Goal: Information Seeking & Learning: Understand process/instructions

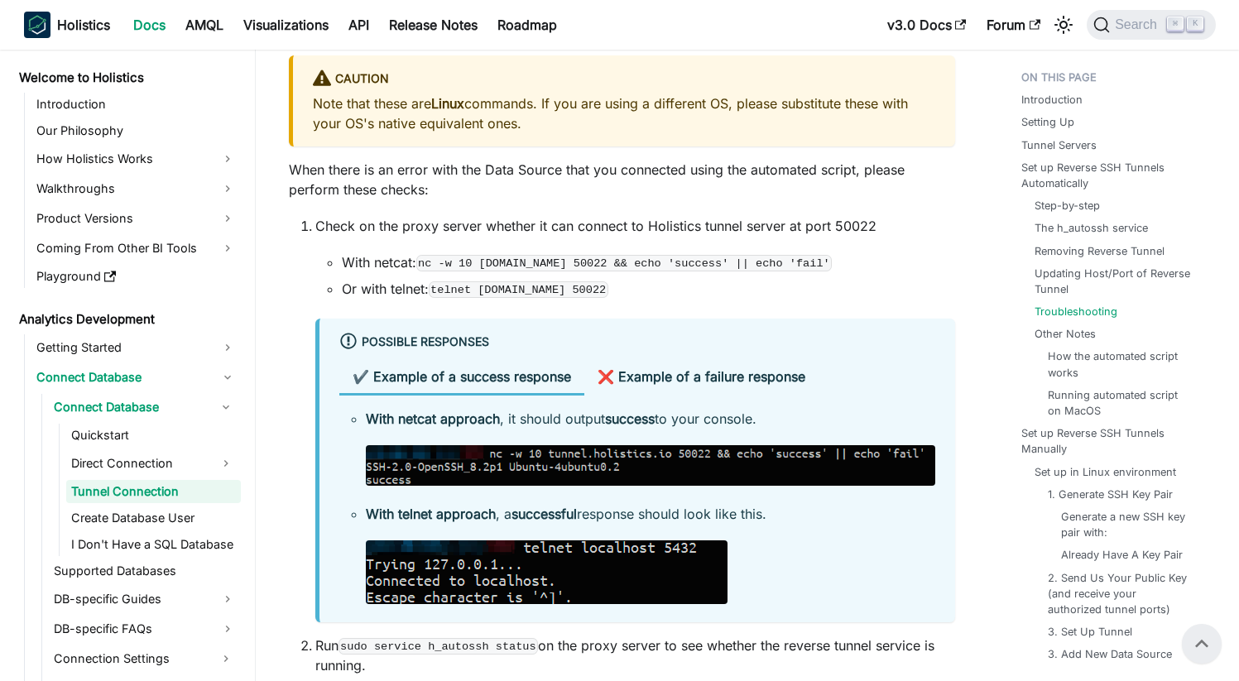
scroll to position [4088, 0]
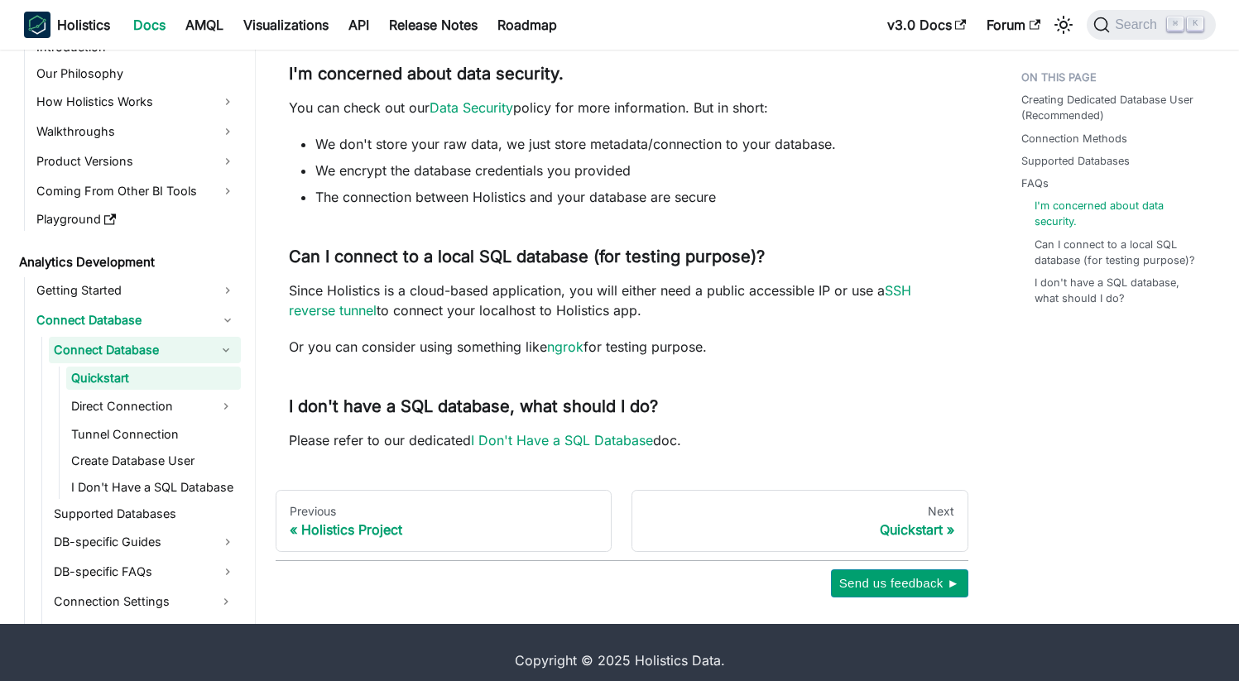
scroll to position [1153, 0]
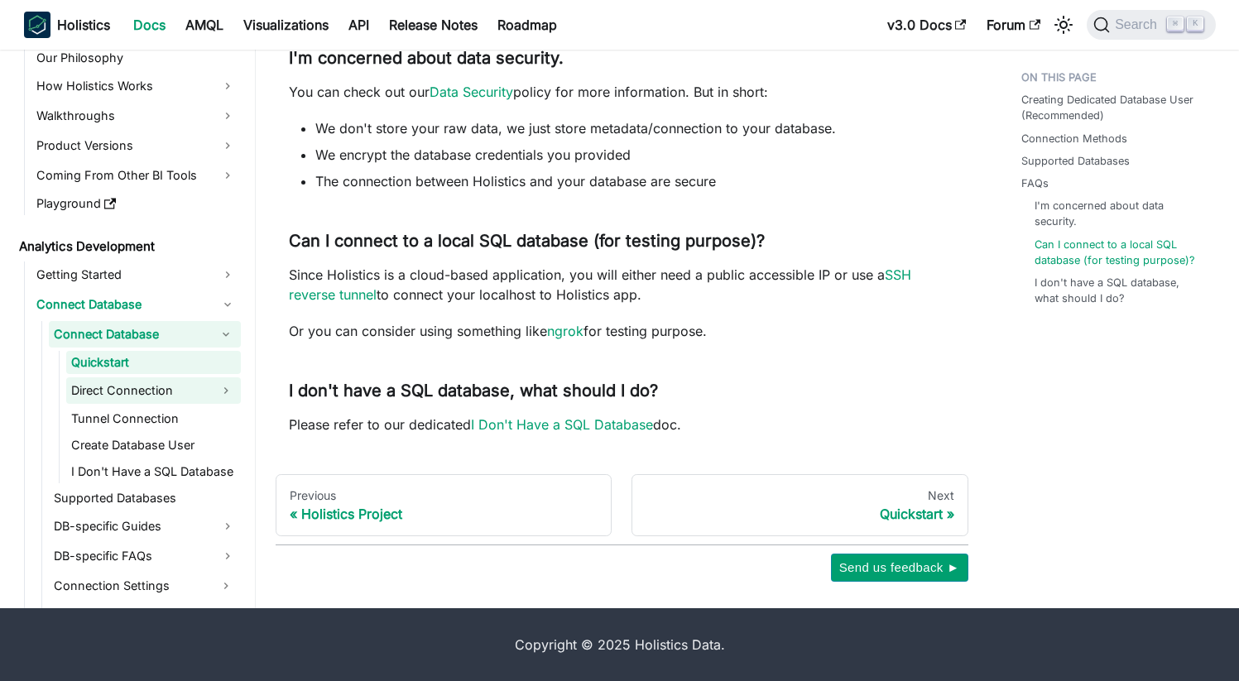
click at [127, 400] on link "Direct Connection" at bounding box center [138, 390] width 145 height 26
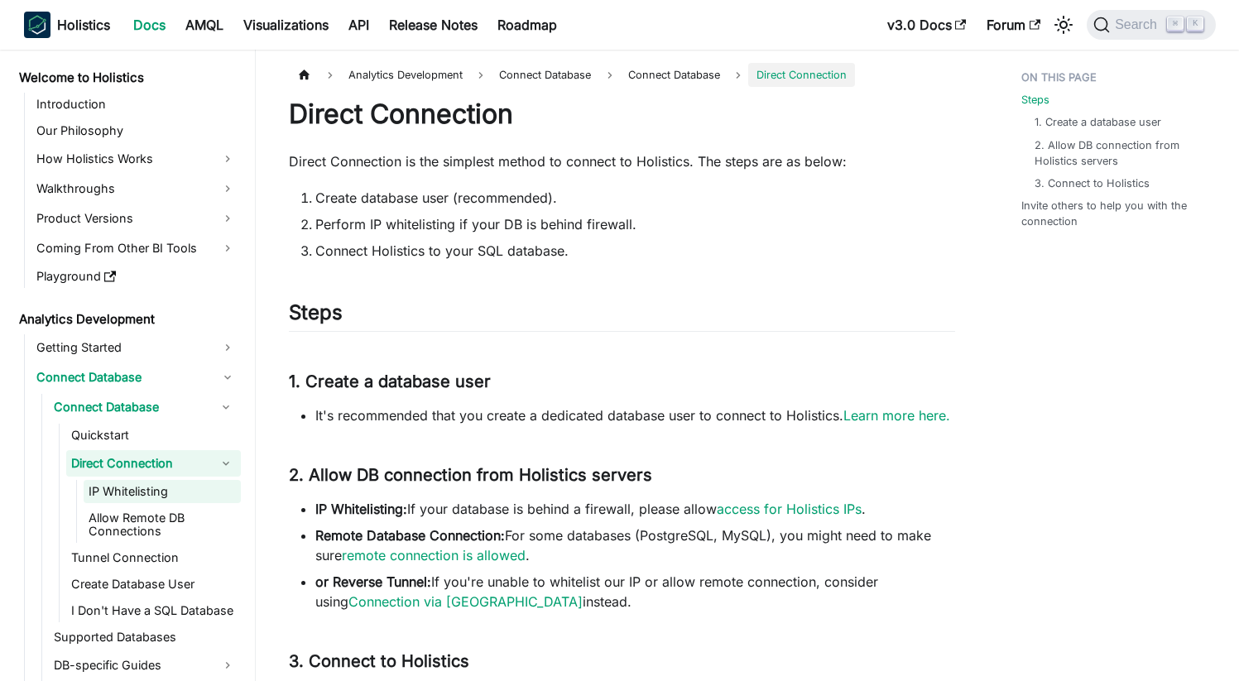
click at [148, 482] on link "IP Whitelisting" at bounding box center [162, 491] width 157 height 23
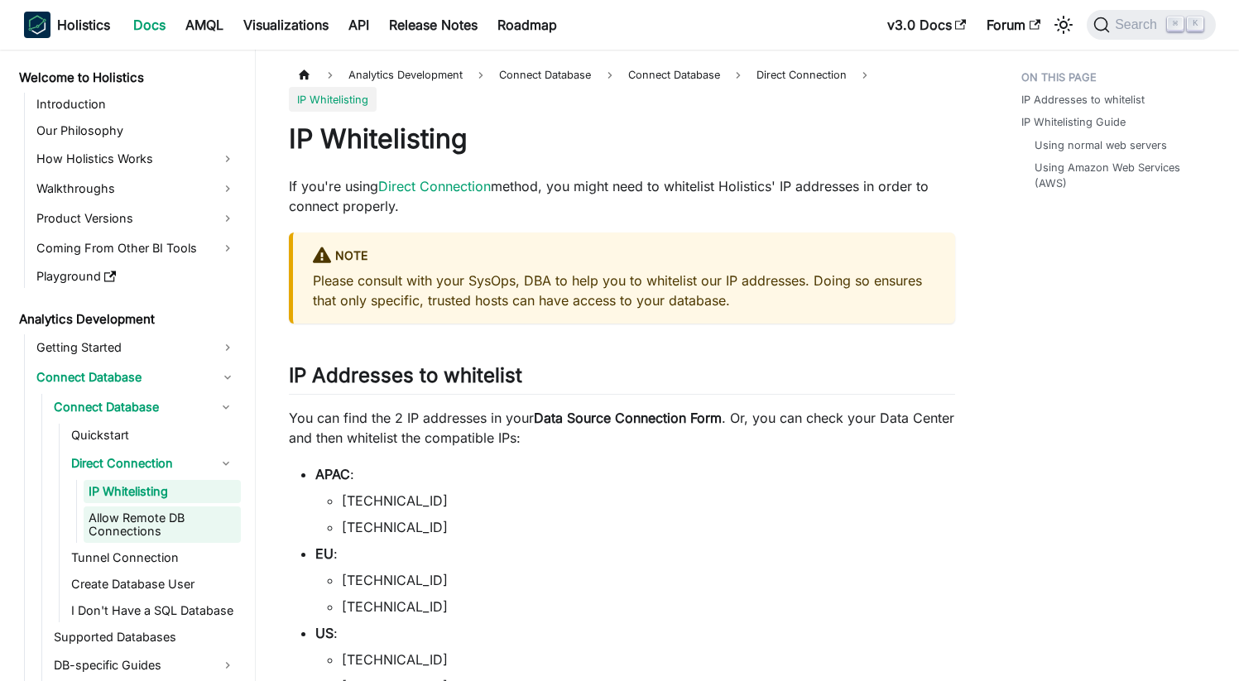
click at [193, 527] on link "Allow Remote DB Connections" at bounding box center [162, 524] width 157 height 36
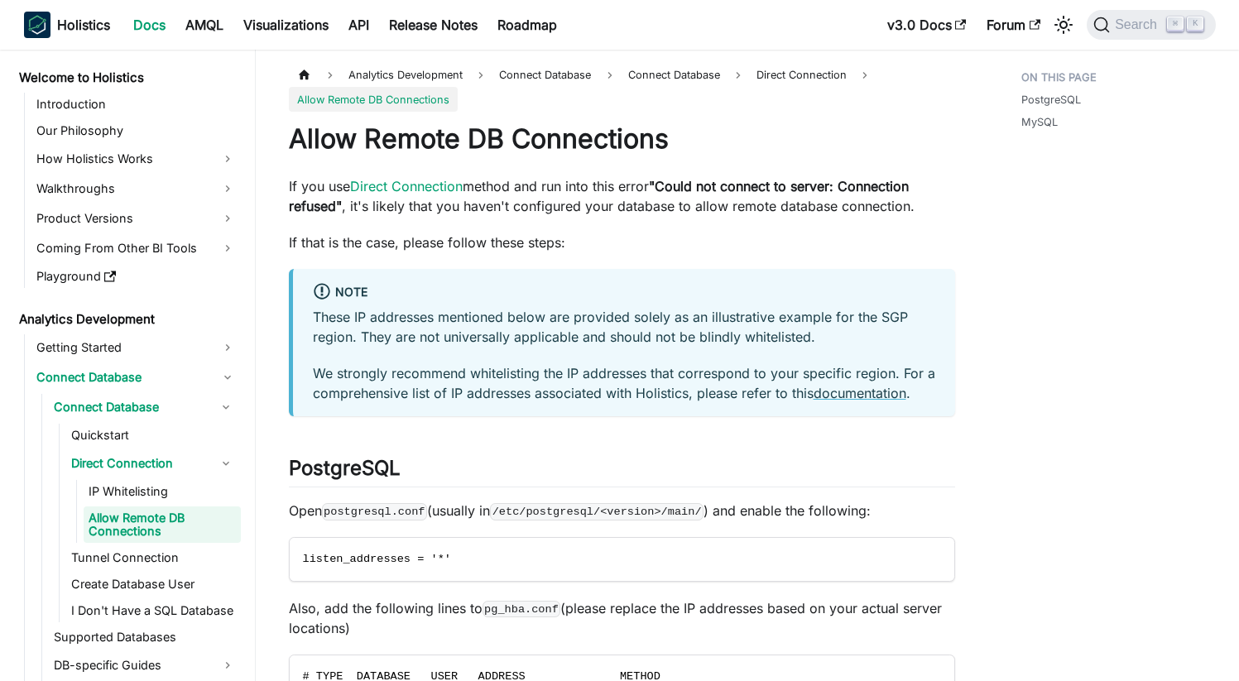
click at [184, 503] on ul "IP Whitelisting Allow Remote DB Connections" at bounding box center [158, 511] width 165 height 63
click at [654, 146] on h1 "Allow Remote DB Connections" at bounding box center [622, 138] width 666 height 33
click at [180, 565] on link "Tunnel Connection" at bounding box center [153, 557] width 175 height 23
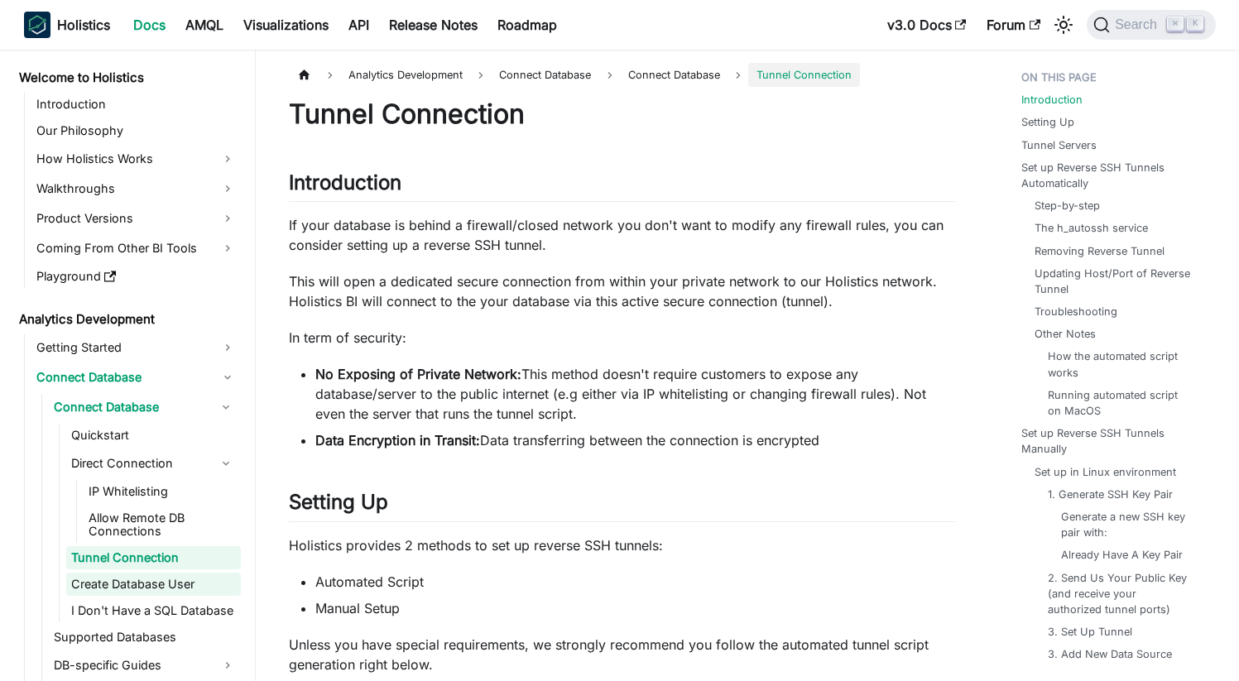
scroll to position [14, 0]
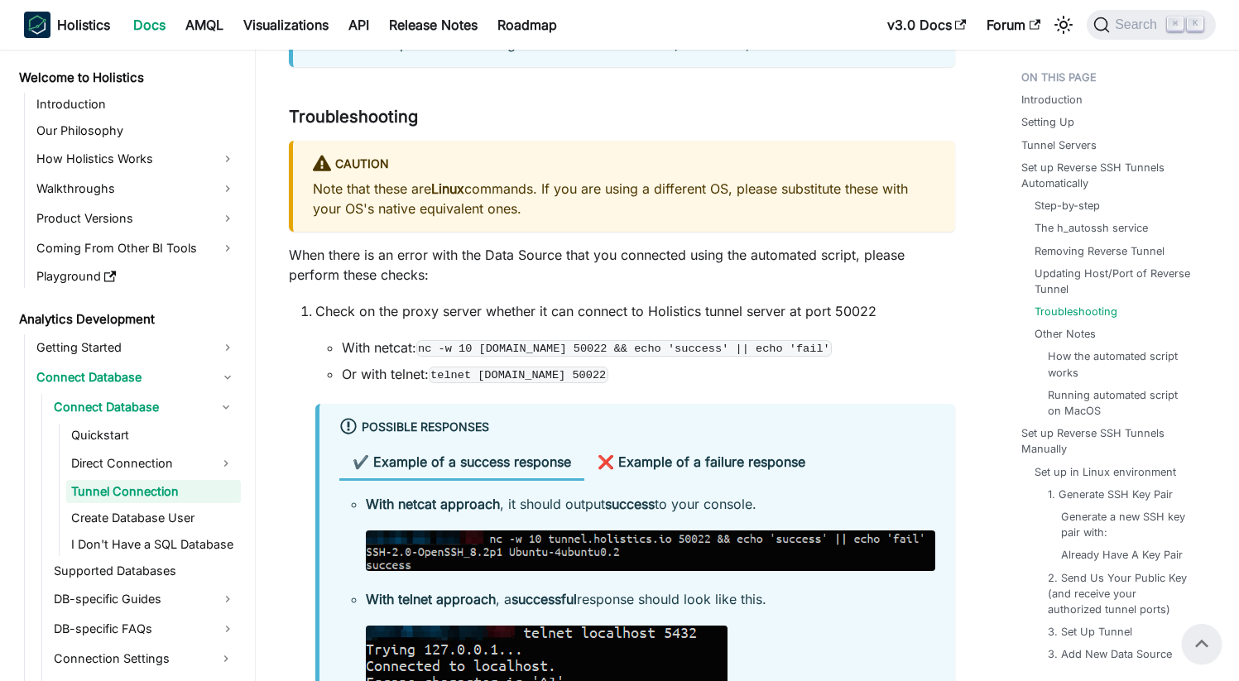
scroll to position [4088, 0]
